Goal: Navigation & Orientation: Find specific page/section

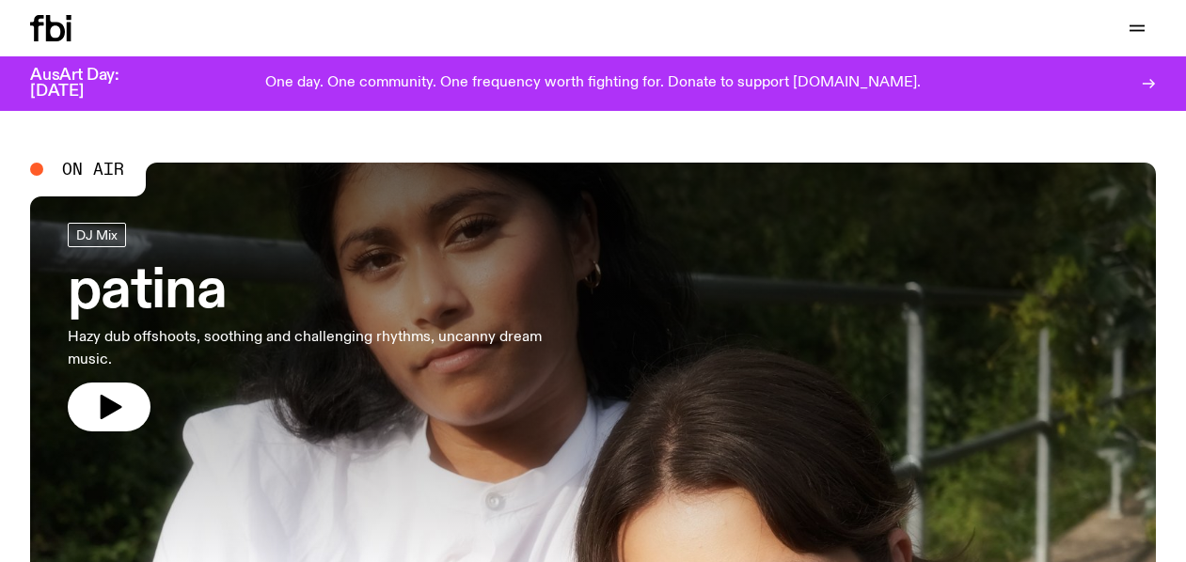
scroll to position [4, 0]
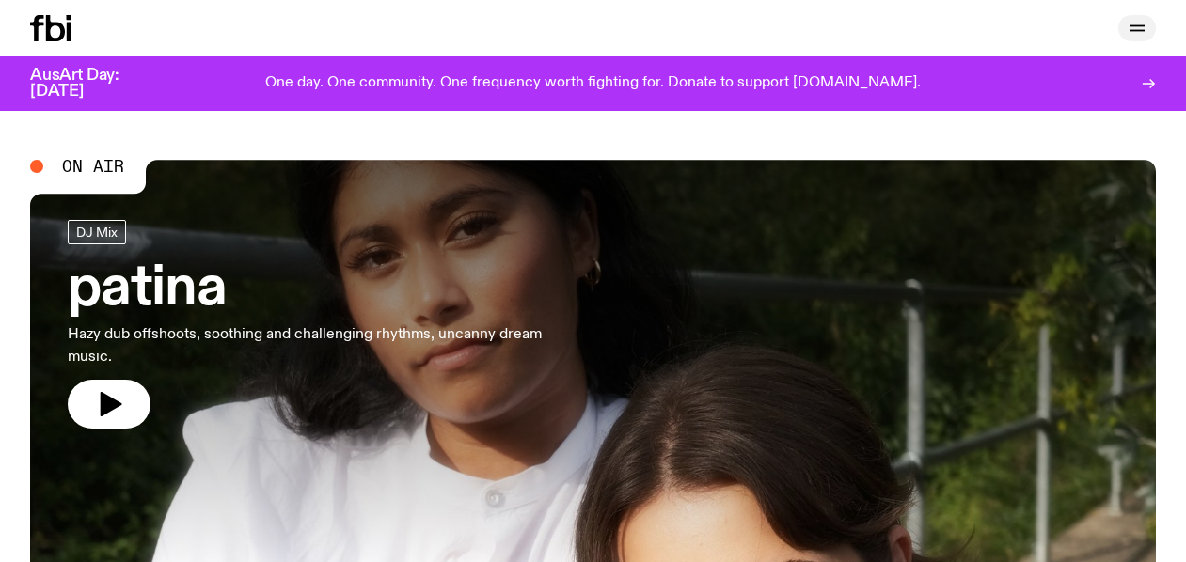
click at [1147, 30] on button "button" at bounding box center [1137, 28] width 38 height 26
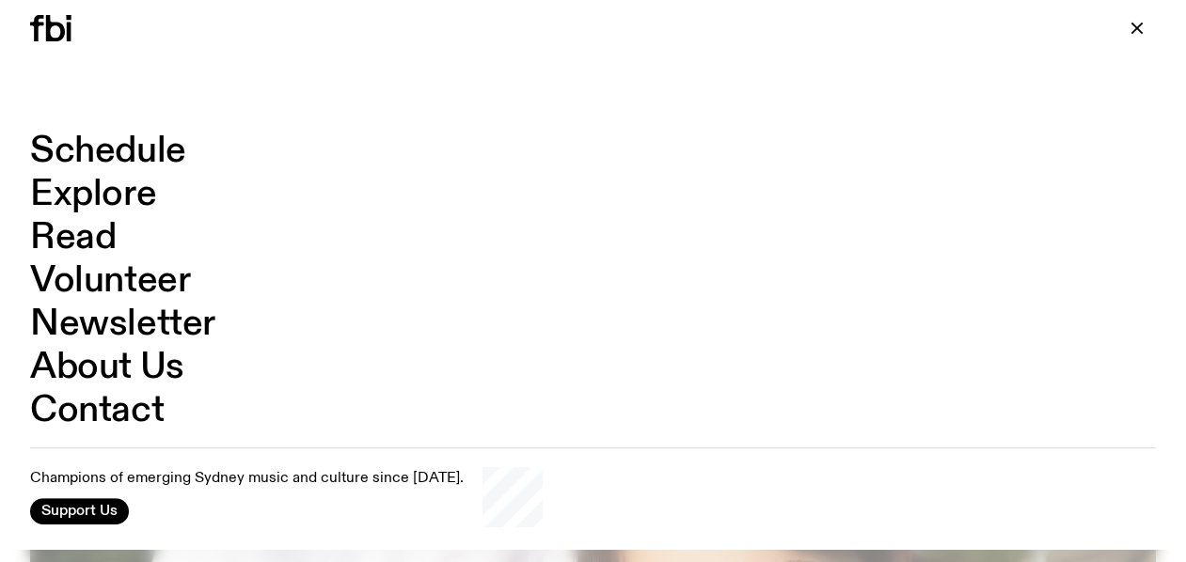
click at [95, 186] on link "Explore" at bounding box center [93, 195] width 126 height 36
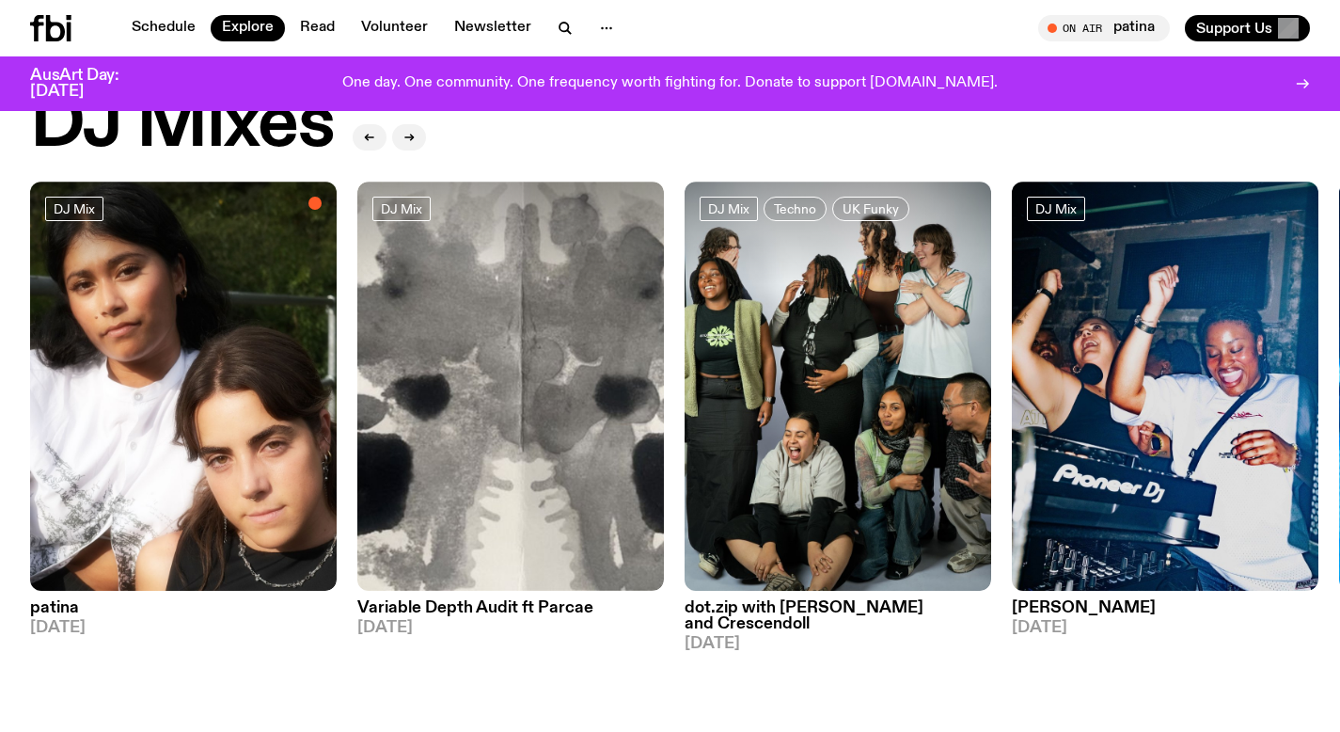
scroll to position [79, 0]
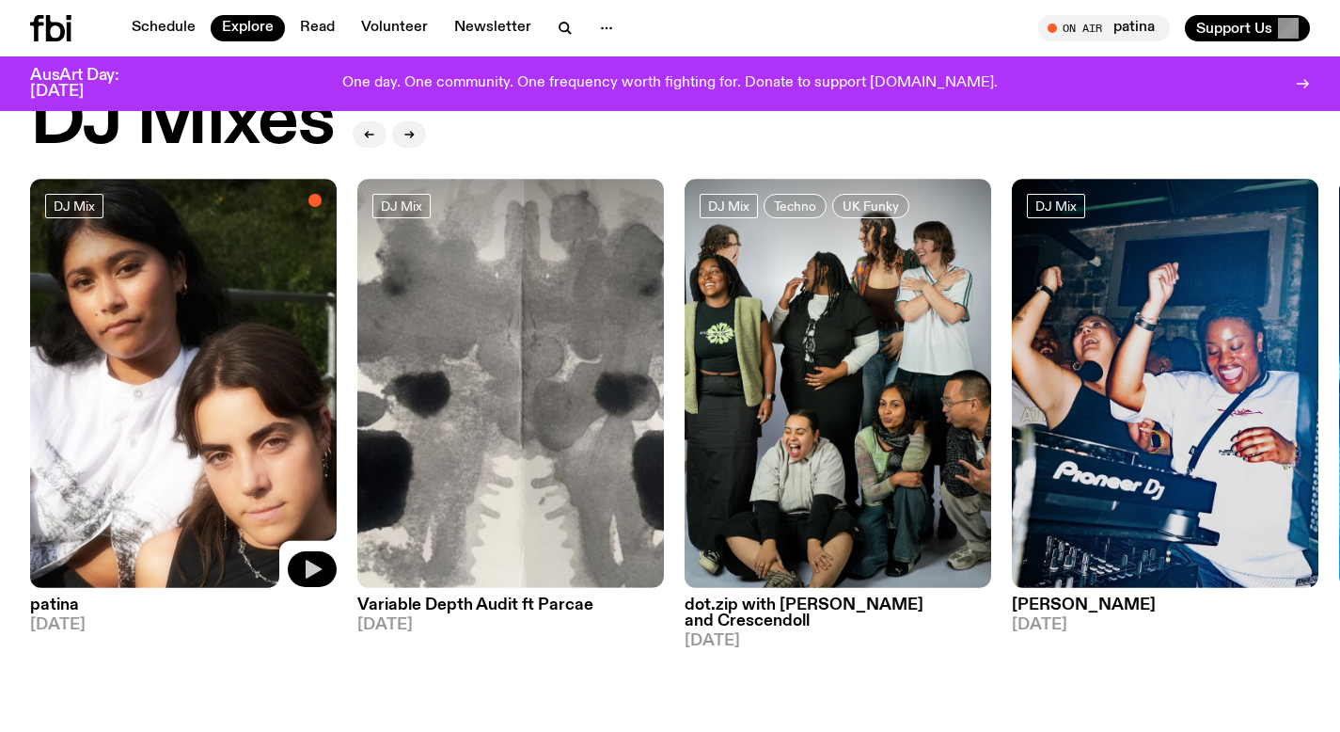
click at [291, 561] on button "button" at bounding box center [312, 569] width 49 height 36
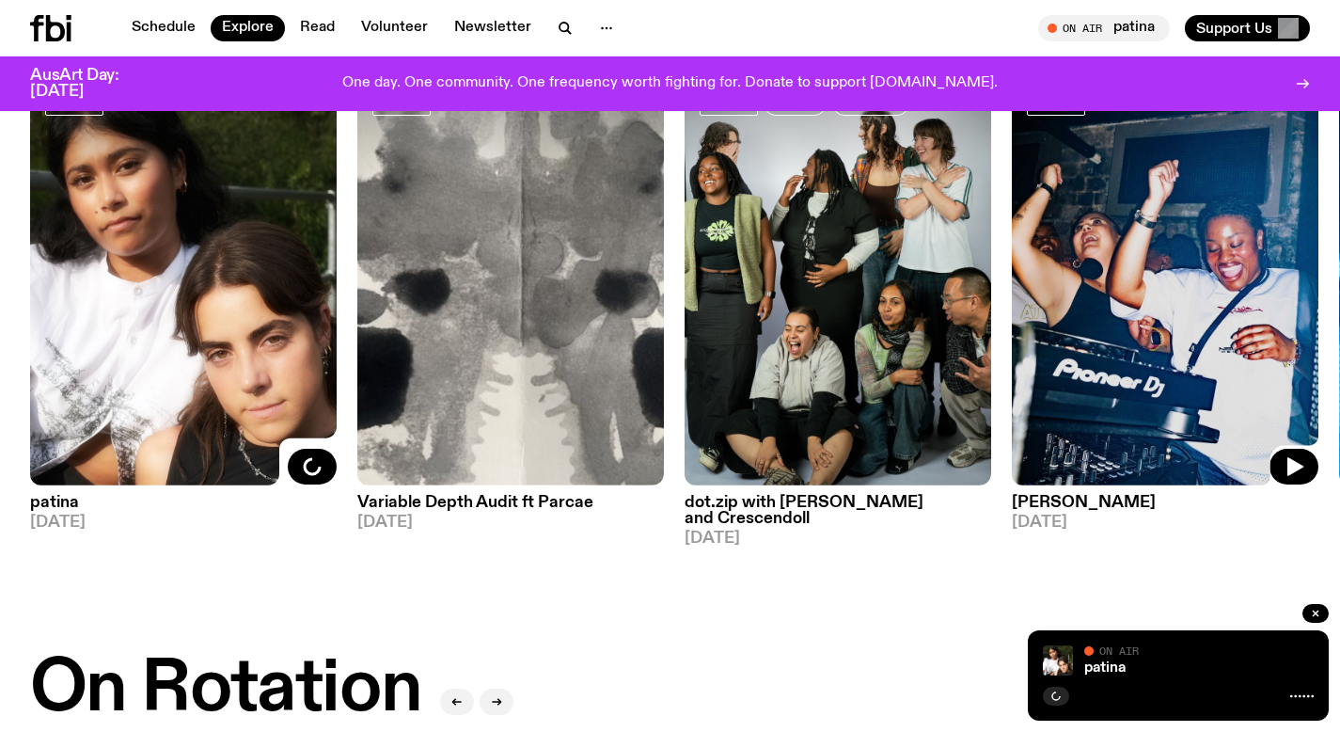
scroll to position [194, 0]
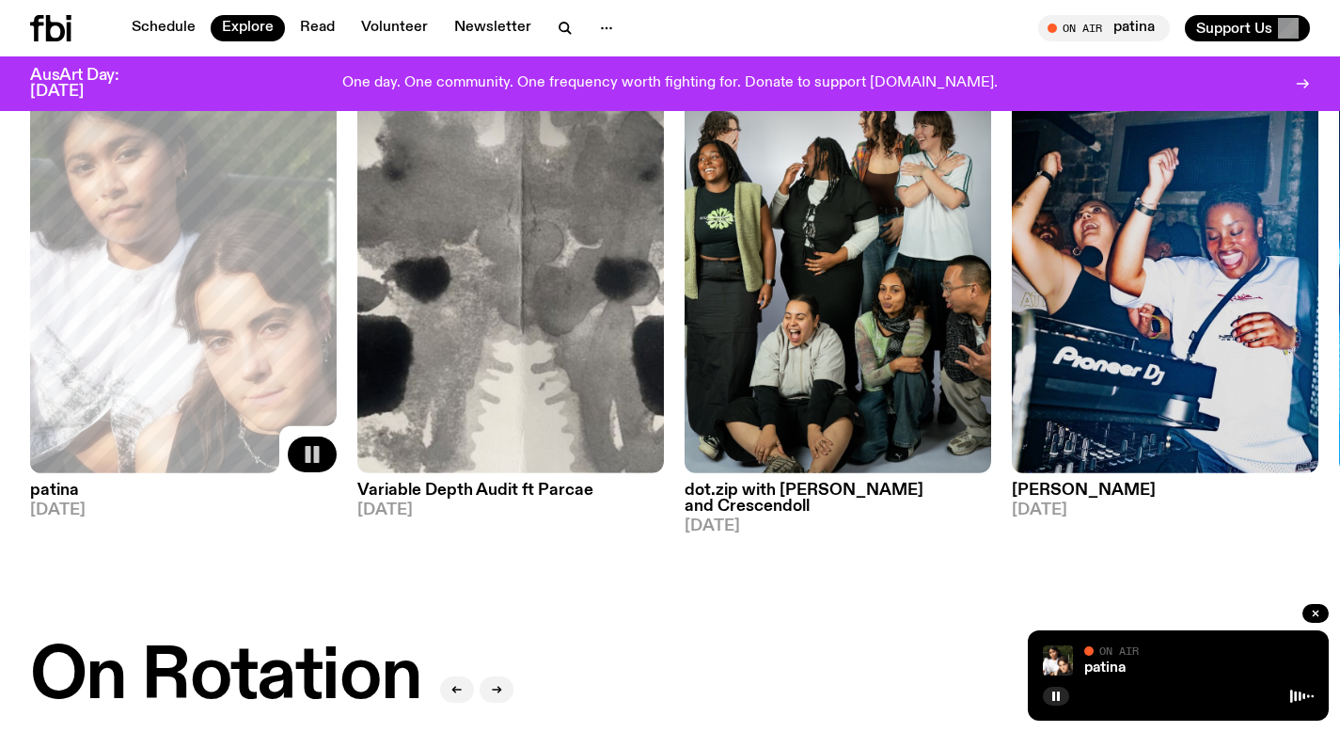
click at [309, 455] on rect "button" at bounding box center [309, 454] width 6 height 17
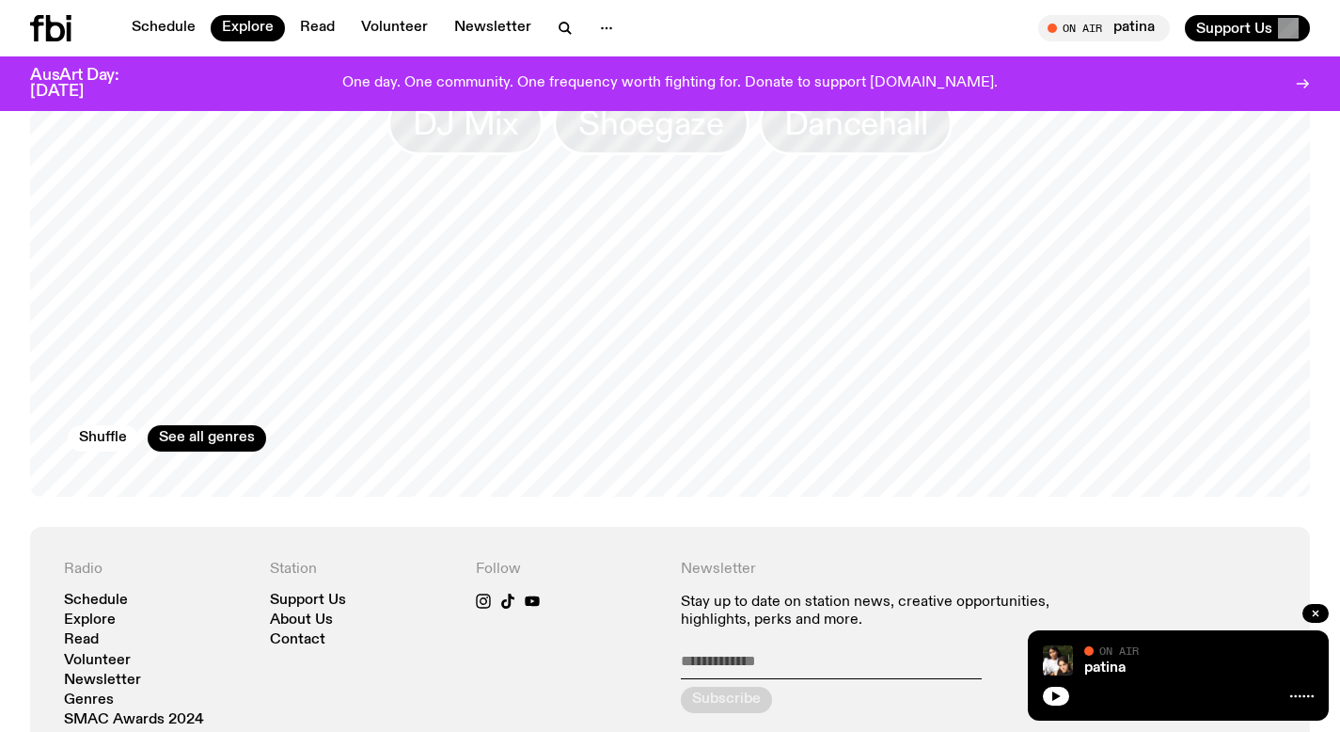
scroll to position [3130, 0]
